Goal: Navigation & Orientation: Find specific page/section

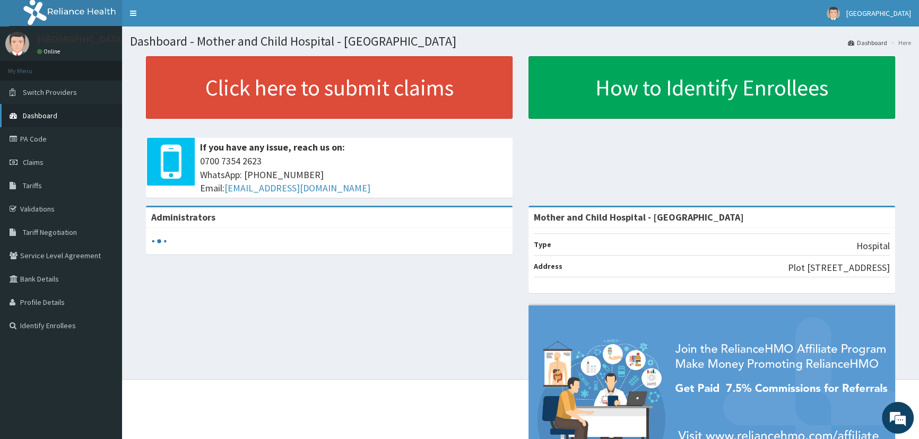
click at [42, 119] on span "Dashboard" at bounding box center [40, 116] width 35 height 10
click at [44, 117] on span "Dashboard" at bounding box center [40, 116] width 35 height 10
click at [37, 208] on link "Validations" at bounding box center [61, 208] width 122 height 23
